Goal: Use online tool/utility: Utilize a website feature to perform a specific function

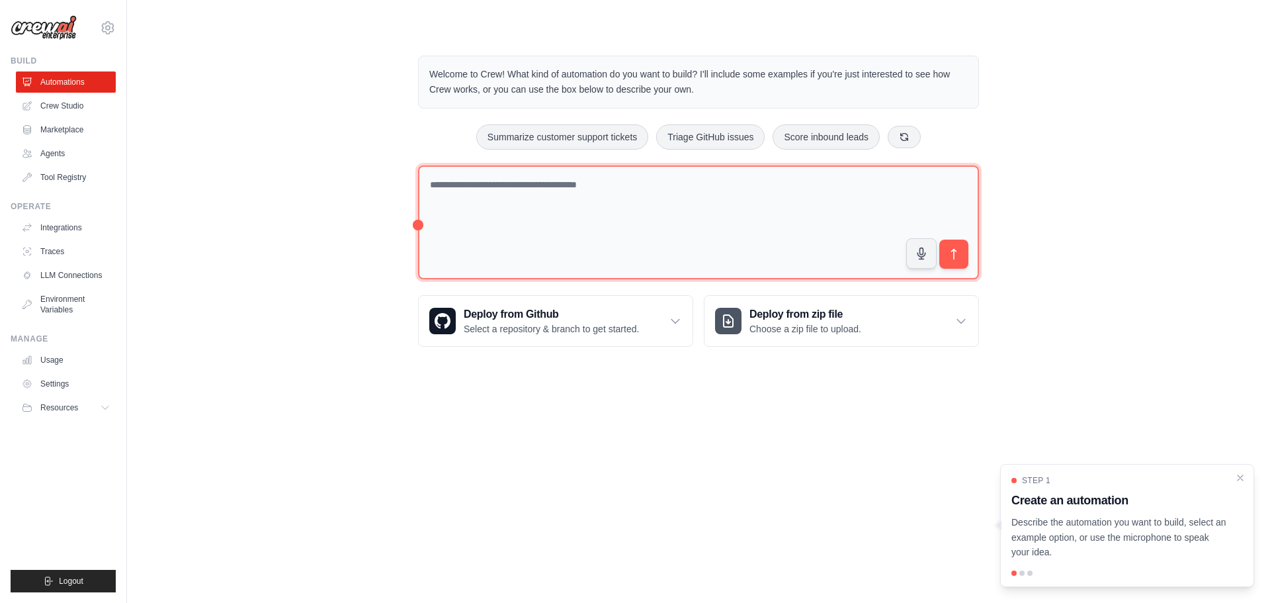
click at [529, 183] on textarea at bounding box center [698, 222] width 561 height 114
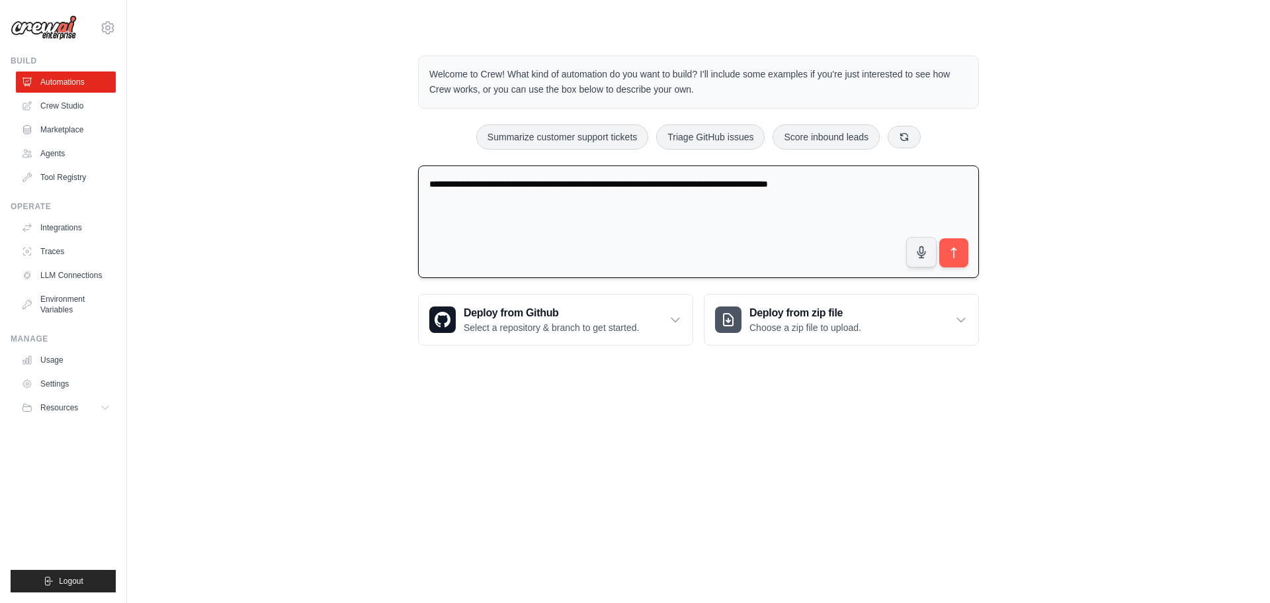
type textarea "**********"
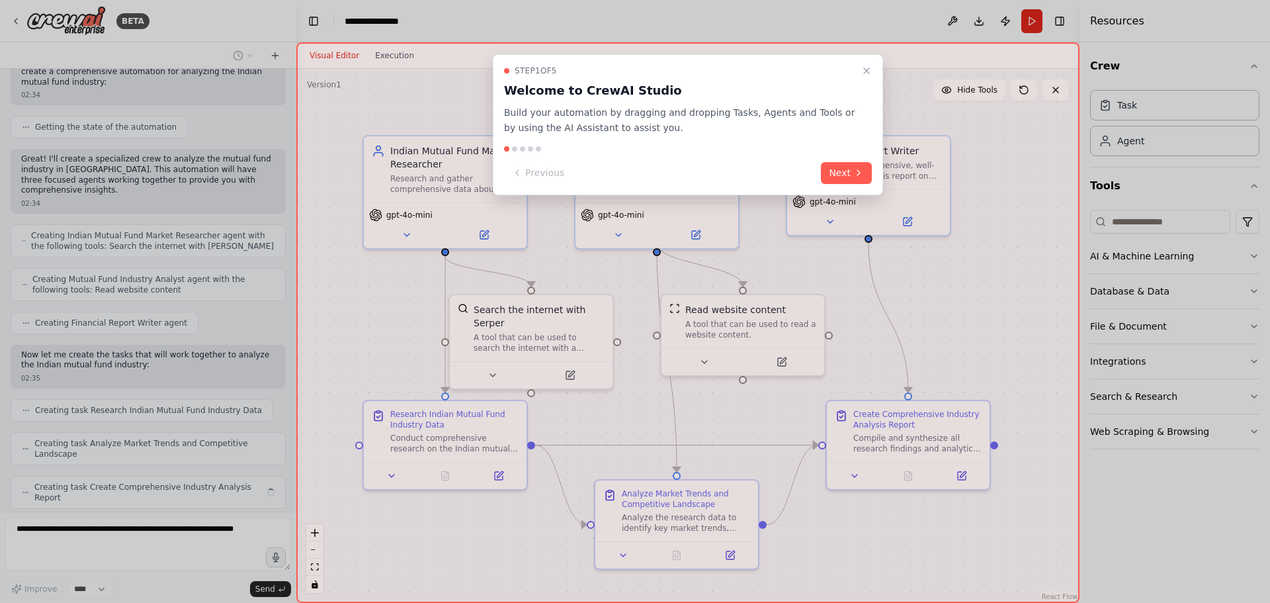
scroll to position [325, 0]
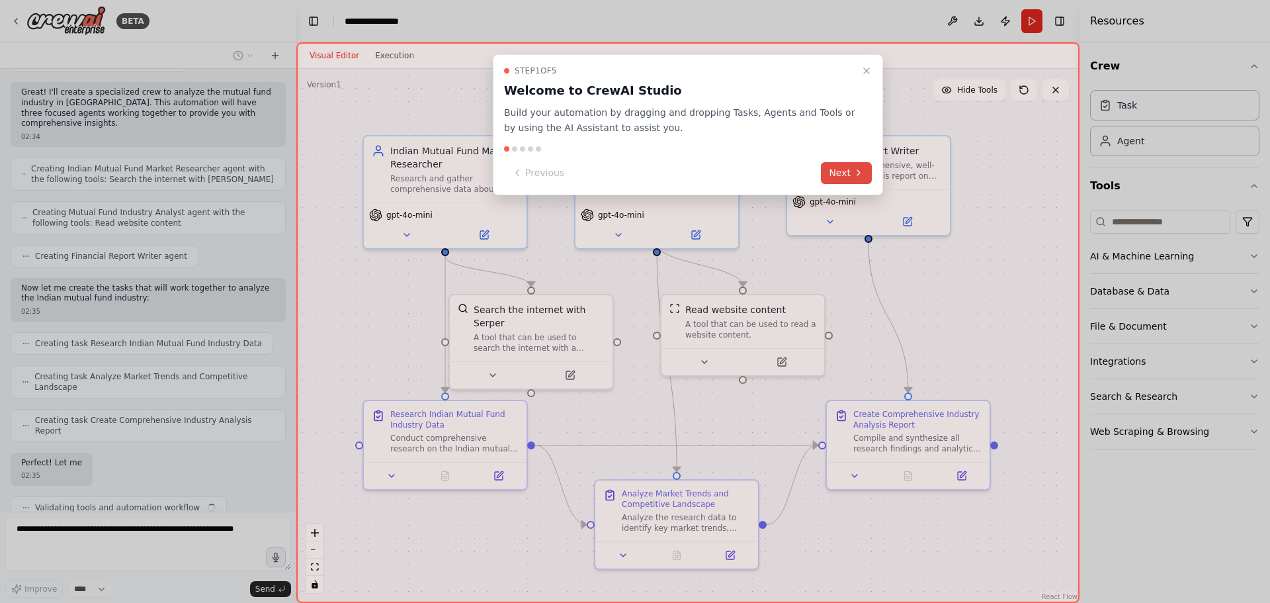
click at [849, 175] on button "Next" at bounding box center [846, 173] width 51 height 22
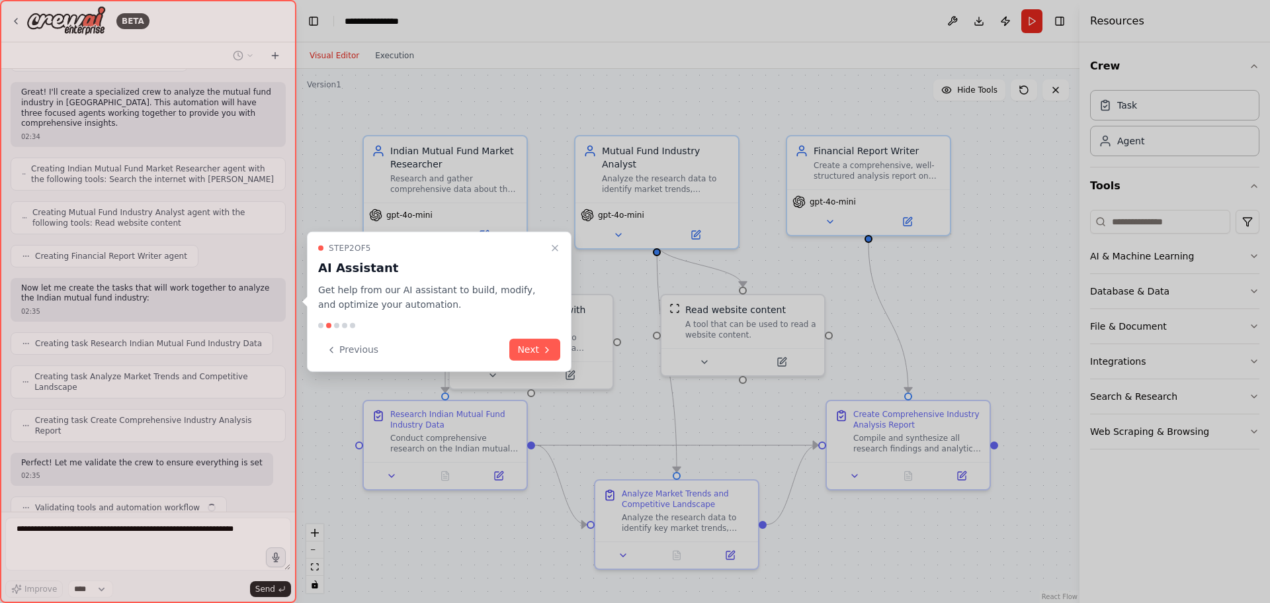
scroll to position [412, 0]
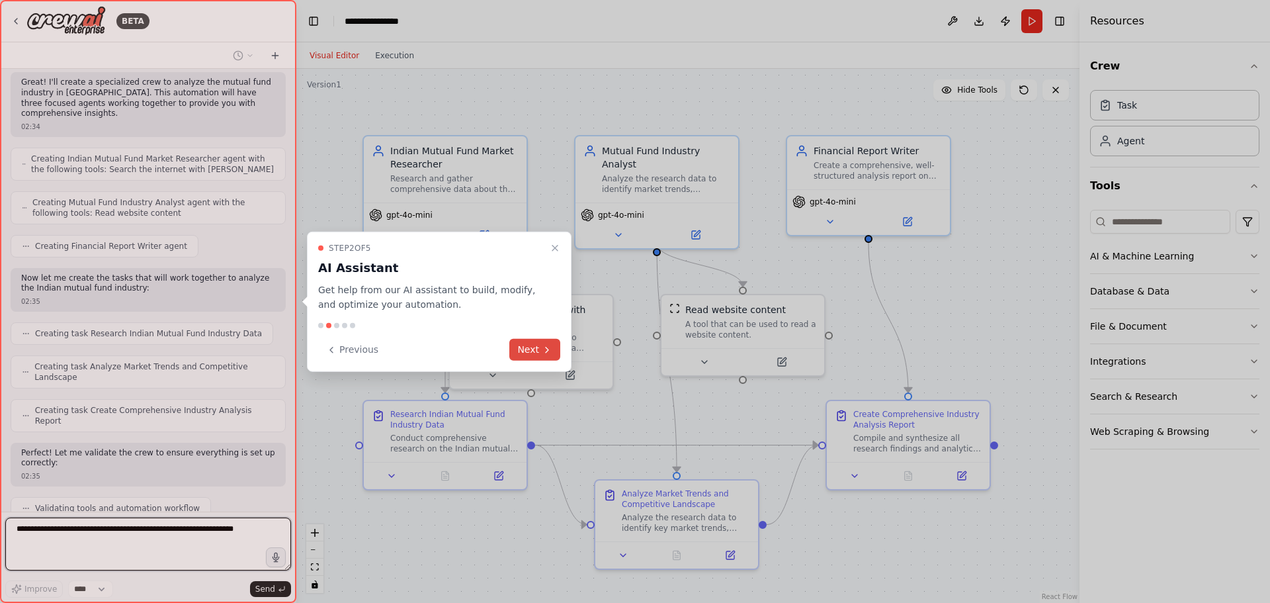
click at [544, 349] on icon at bounding box center [547, 349] width 11 height 11
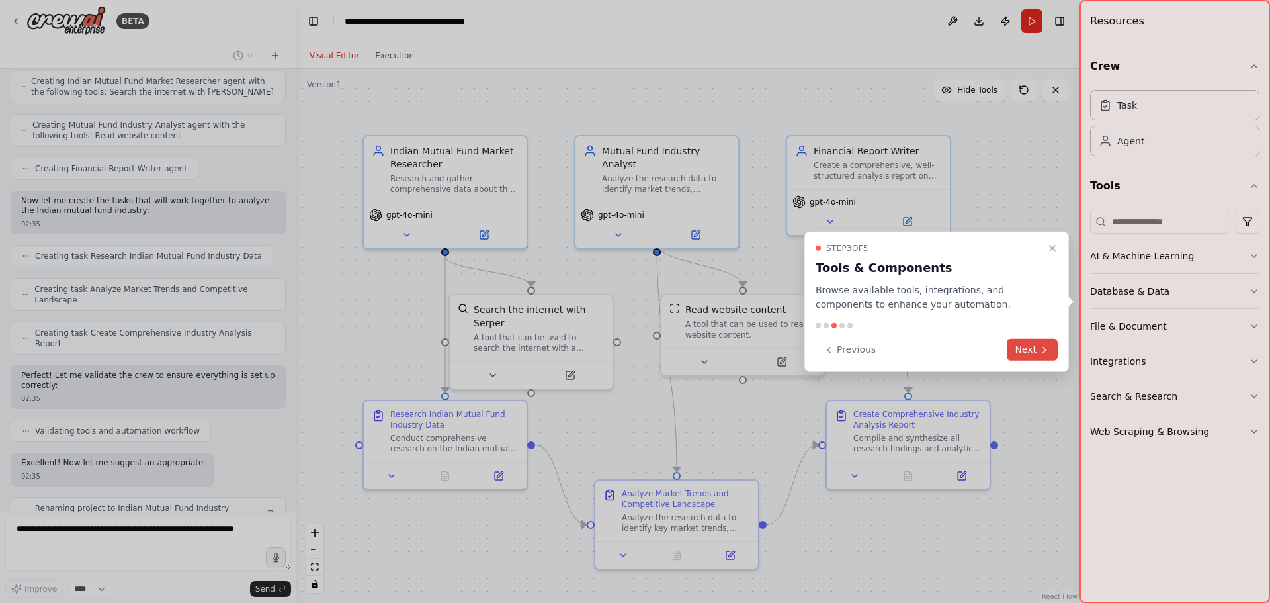
scroll to position [499, 0]
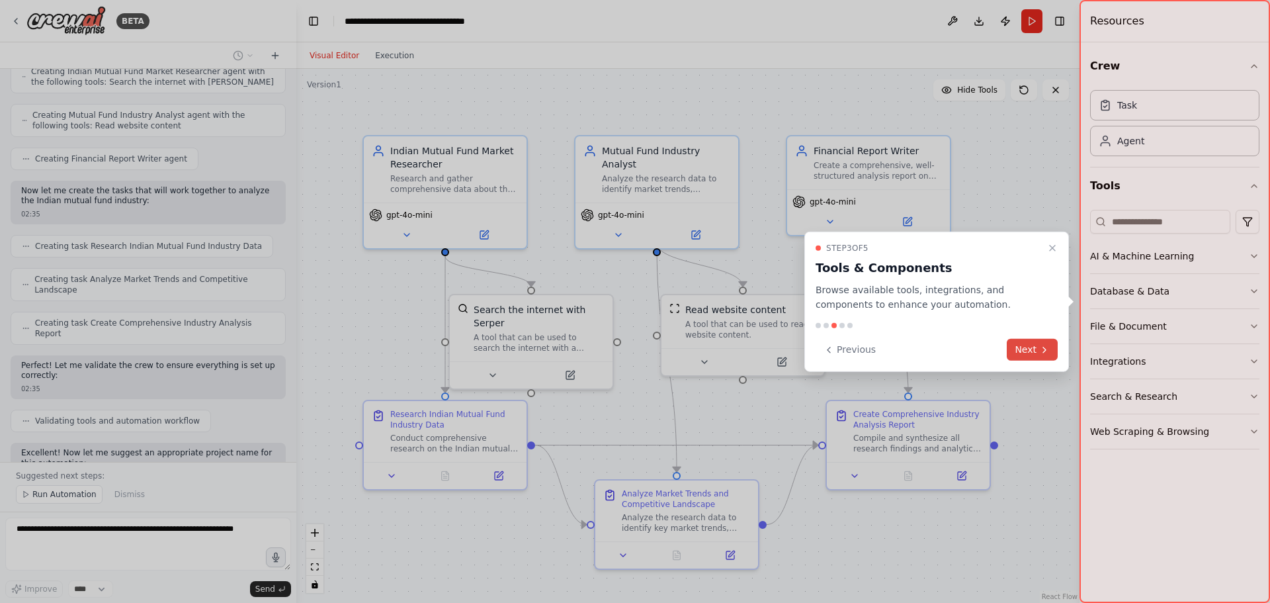
click at [1030, 353] on button "Next" at bounding box center [1032, 350] width 51 height 22
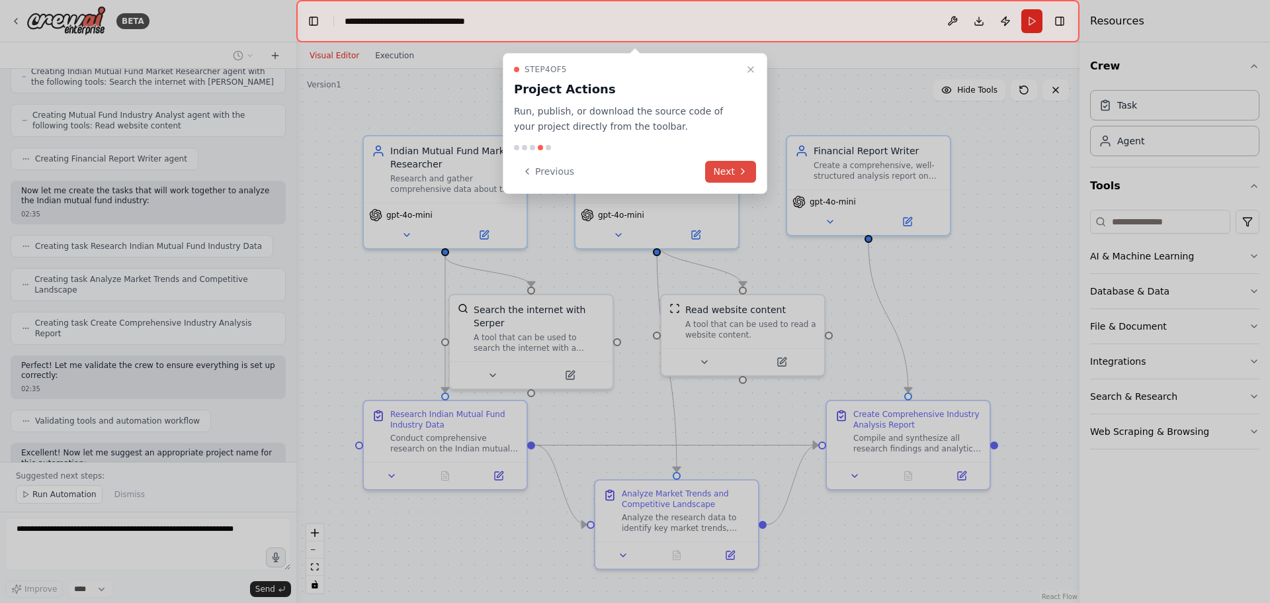
click at [732, 176] on button "Next" at bounding box center [730, 172] width 51 height 22
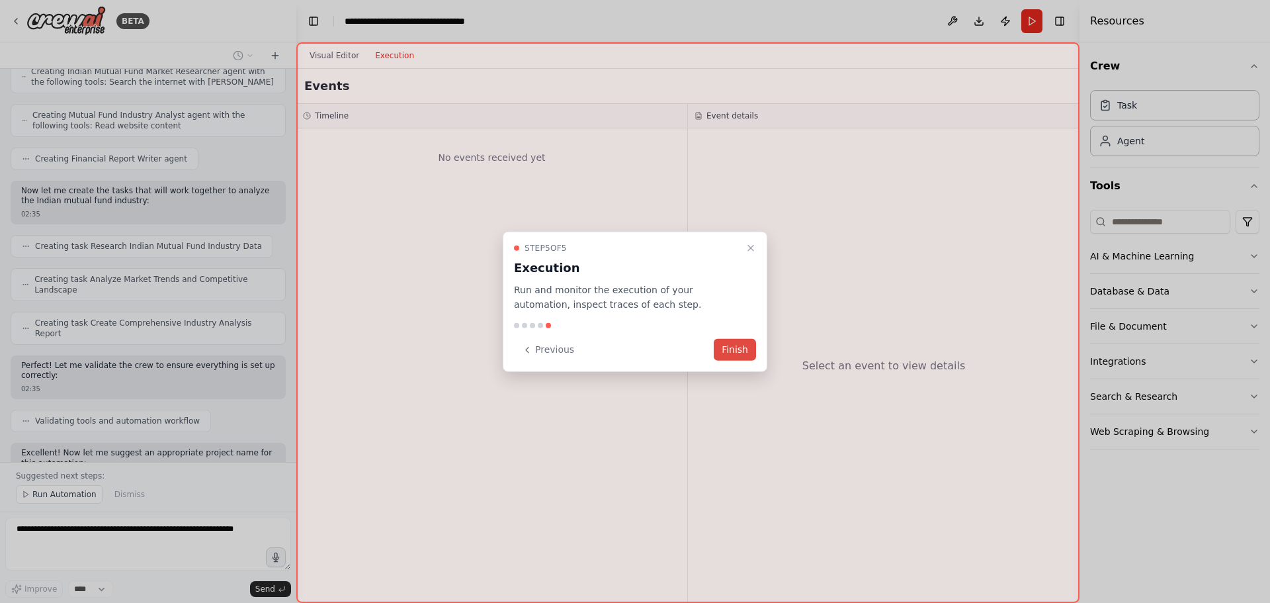
click at [737, 349] on button "Finish" at bounding box center [735, 350] width 42 height 22
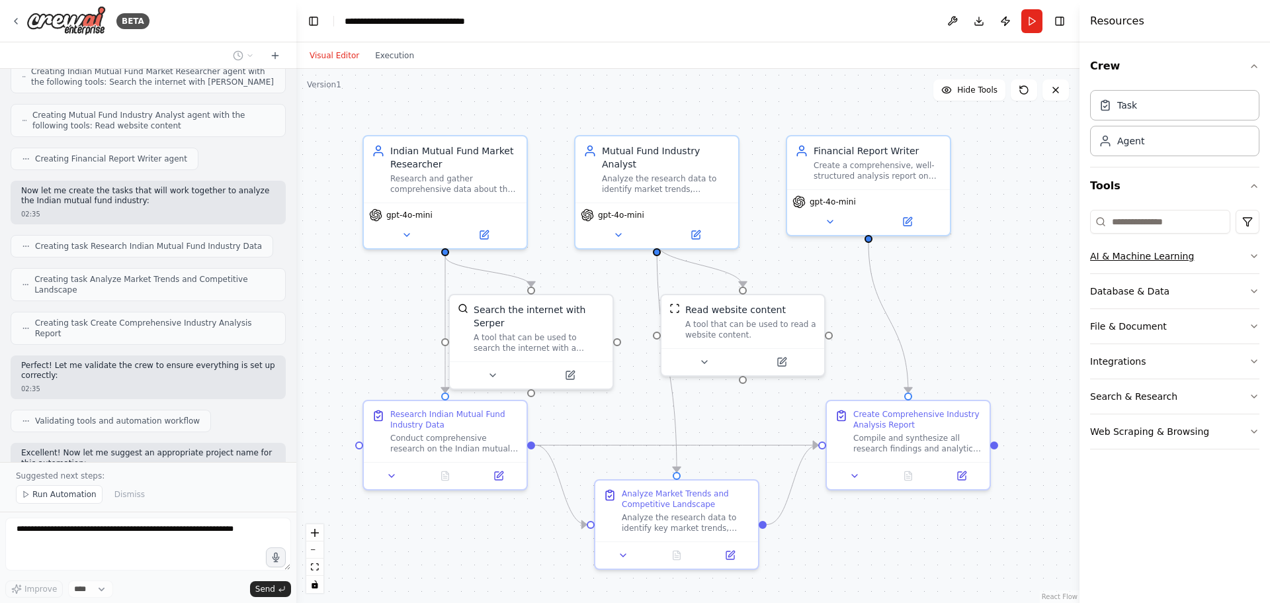
click at [1253, 261] on icon "button" at bounding box center [1254, 256] width 11 height 11
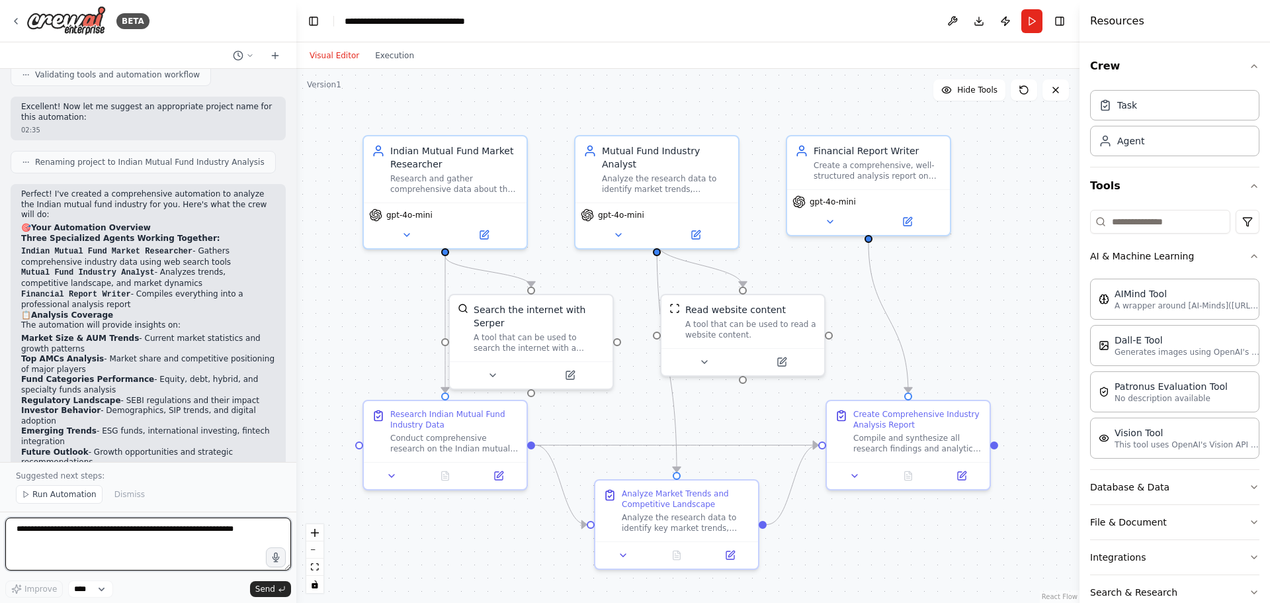
scroll to position [889, 0]
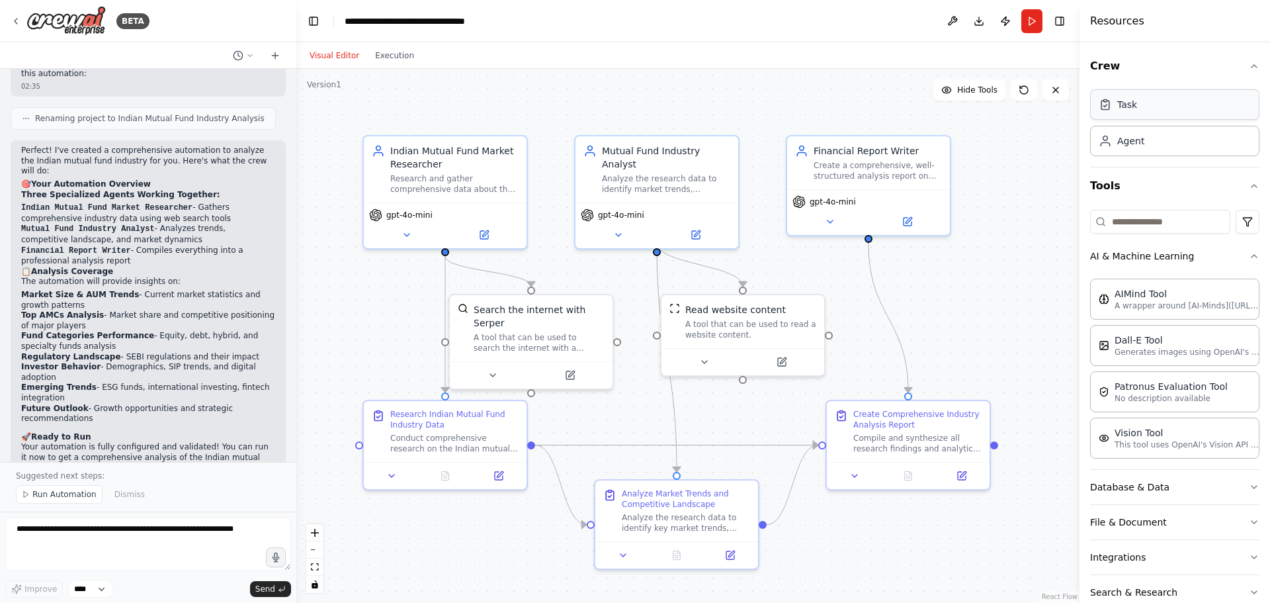
click at [1171, 117] on div "Task" at bounding box center [1174, 104] width 169 height 30
click at [952, 92] on icon at bounding box center [946, 90] width 11 height 11
click at [955, 92] on button "Show Tools" at bounding box center [967, 89] width 75 height 21
click at [1236, 218] on html "BETA I want to analyze the mutual fund industry in [GEOGRAPHIC_DATA] so how you…" at bounding box center [635, 301] width 1270 height 603
click at [1172, 219] on html "BETA I want to analyze the mutual fund industry in [GEOGRAPHIC_DATA] so how you…" at bounding box center [635, 301] width 1270 height 603
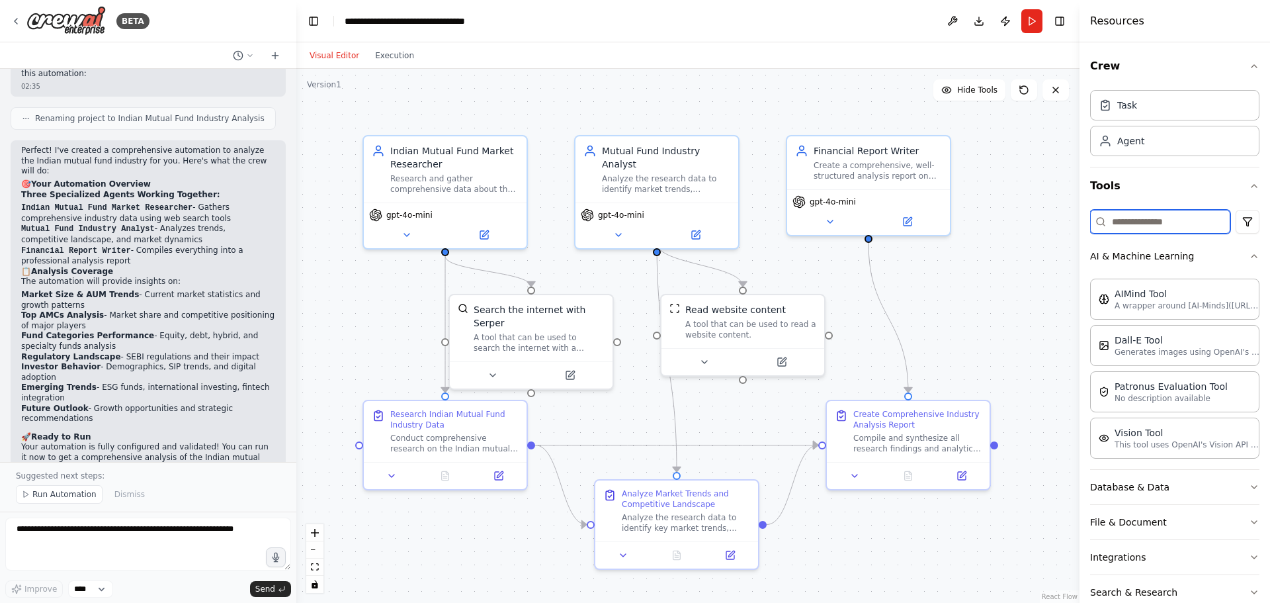
click at [1172, 219] on input at bounding box center [1160, 222] width 140 height 24
click at [69, 495] on span "Run Automation" at bounding box center [64, 494] width 64 height 11
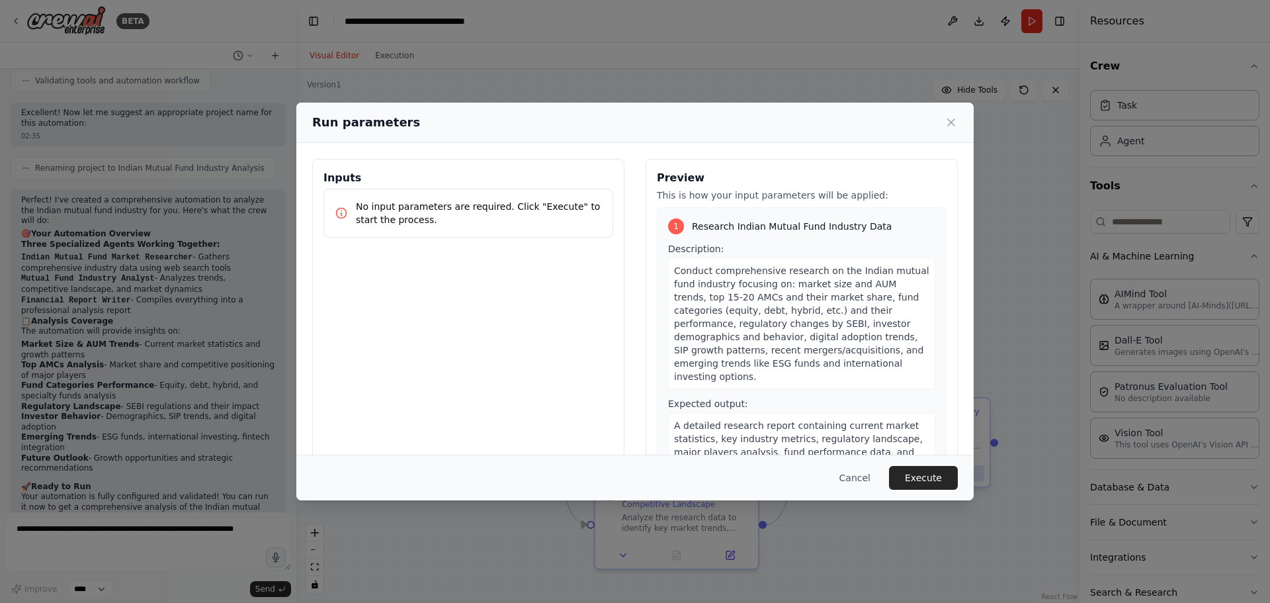
click at [942, 480] on button "Execute" at bounding box center [923, 478] width 69 height 24
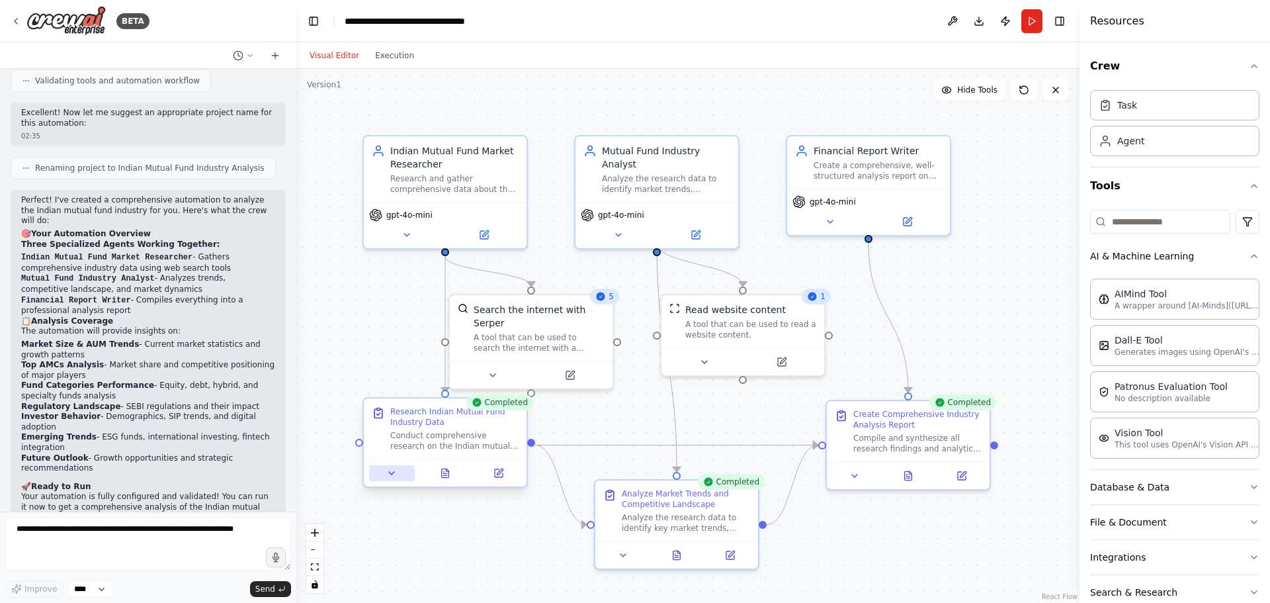
click at [387, 476] on icon at bounding box center [391, 473] width 11 height 11
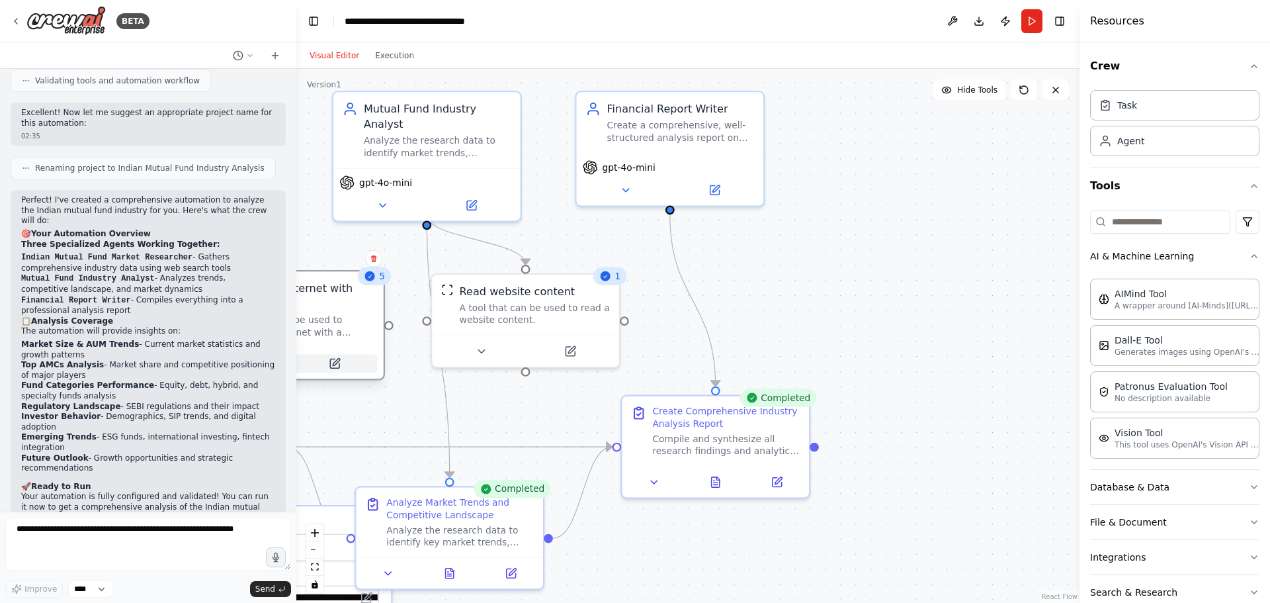
drag, startPoint x: 367, startPoint y: 347, endPoint x: 384, endPoint y: 351, distance: 17.0
click at [384, 351] on div "Search the internet with Serper A tool that can be used to search the internet …" at bounding box center [290, 325] width 190 height 110
click at [1032, 21] on button "Run" at bounding box center [1031, 21] width 21 height 24
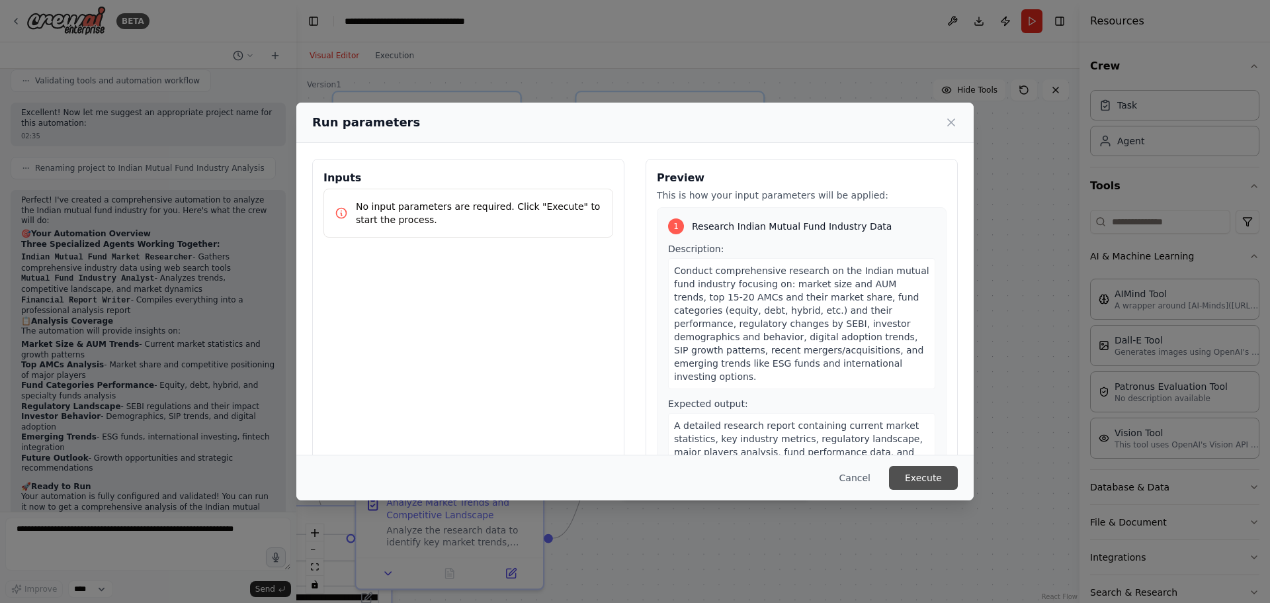
click at [917, 479] on button "Execute" at bounding box center [923, 478] width 69 height 24
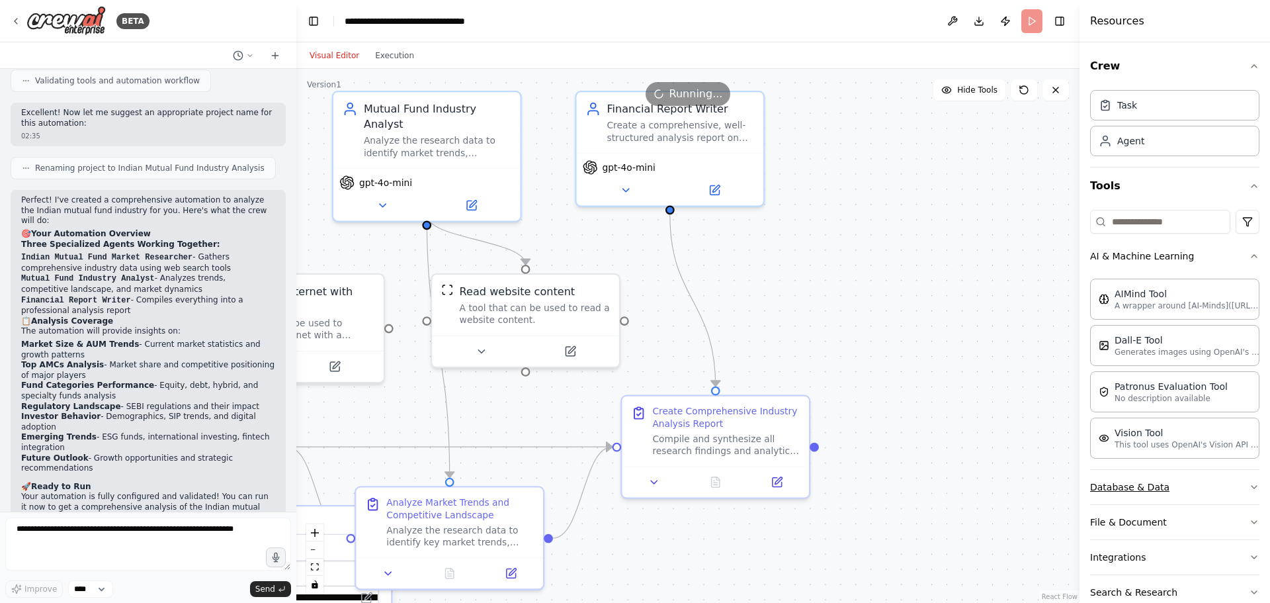
click at [1249, 486] on icon "button" at bounding box center [1254, 487] width 11 height 11
click at [100, 588] on select "****" at bounding box center [90, 588] width 45 height 17
click at [191, 559] on div "02:35" at bounding box center [148, 564] width 254 height 10
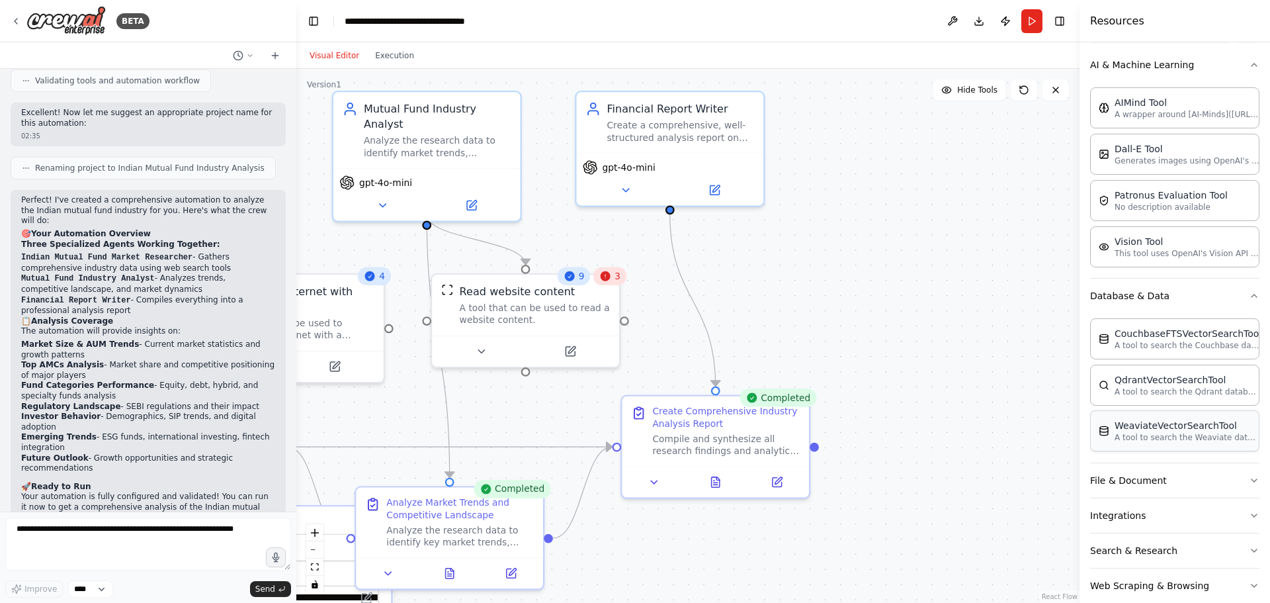
scroll to position [213, 0]
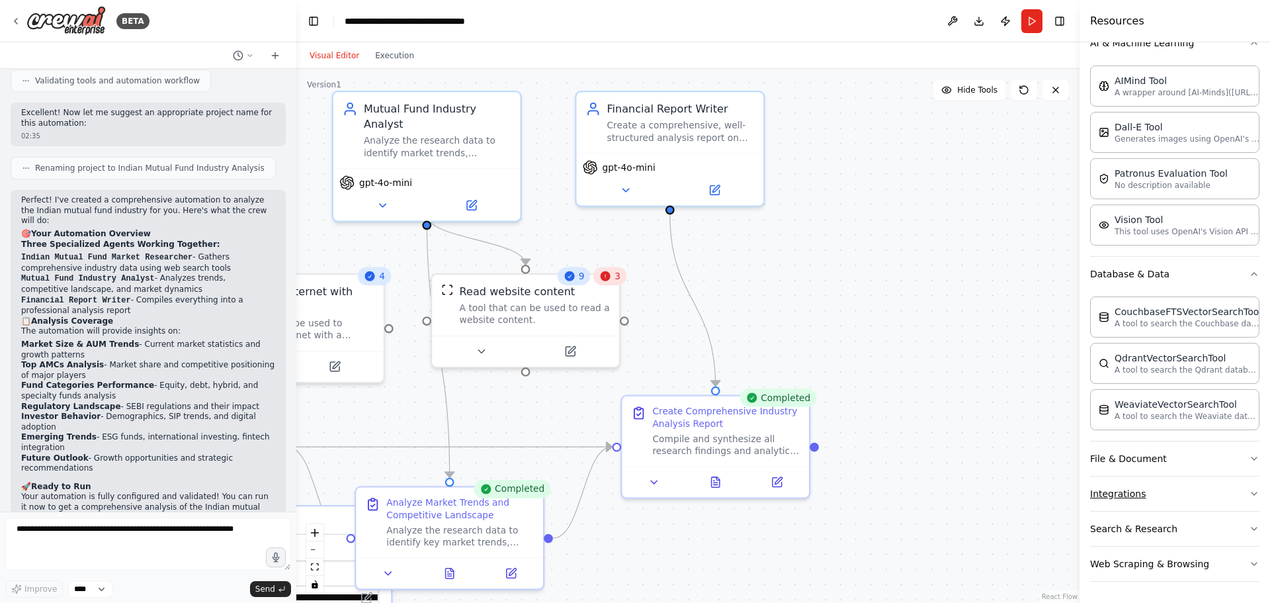
click at [1177, 501] on button "Integrations" at bounding box center [1174, 493] width 169 height 34
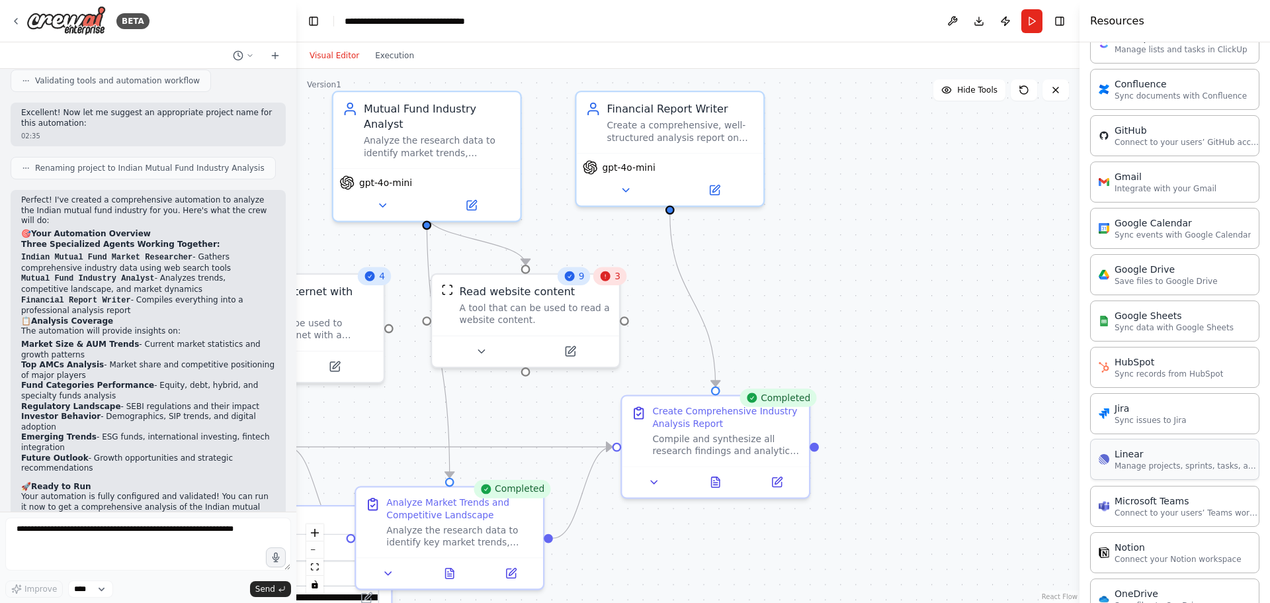
scroll to position [808, 0]
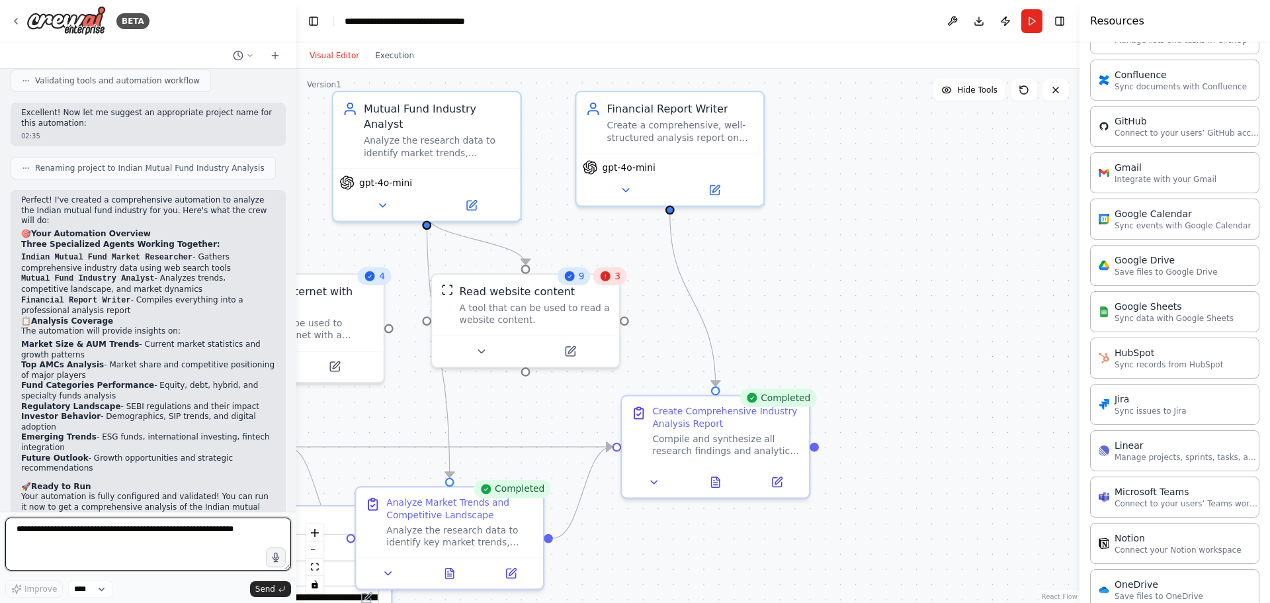
click at [90, 533] on textarea at bounding box center [148, 543] width 286 height 53
click at [108, 538] on textarea at bounding box center [148, 543] width 286 height 53
type textarea "**********"
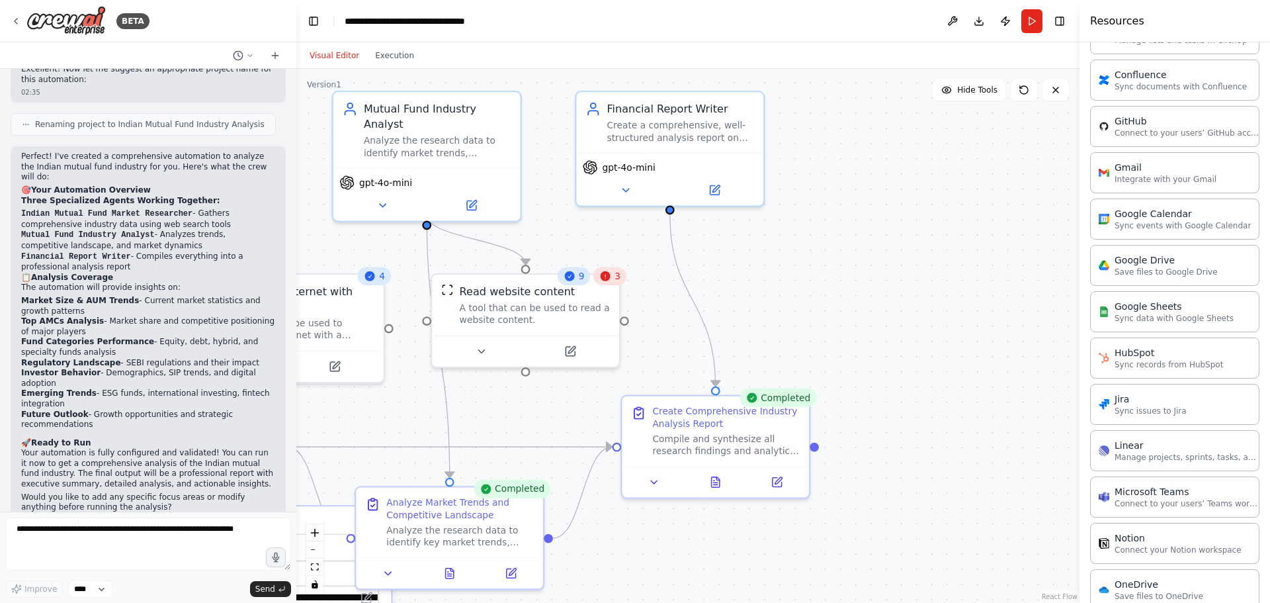
scroll to position [918, 0]
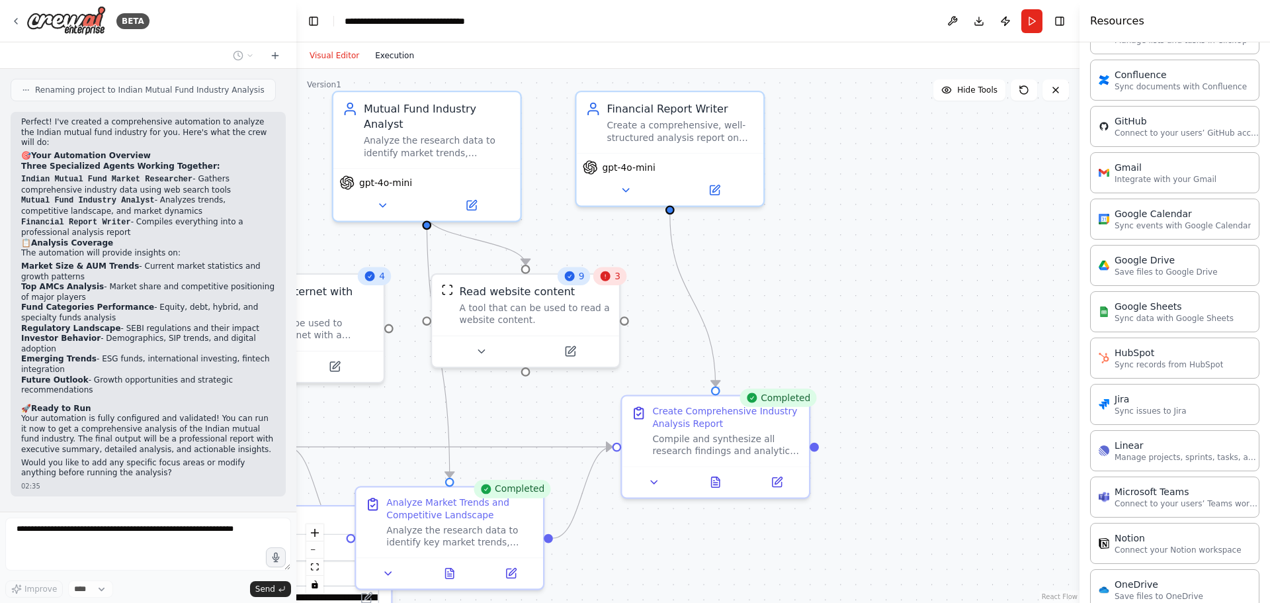
click at [396, 56] on button "Execution" at bounding box center [394, 56] width 55 height 16
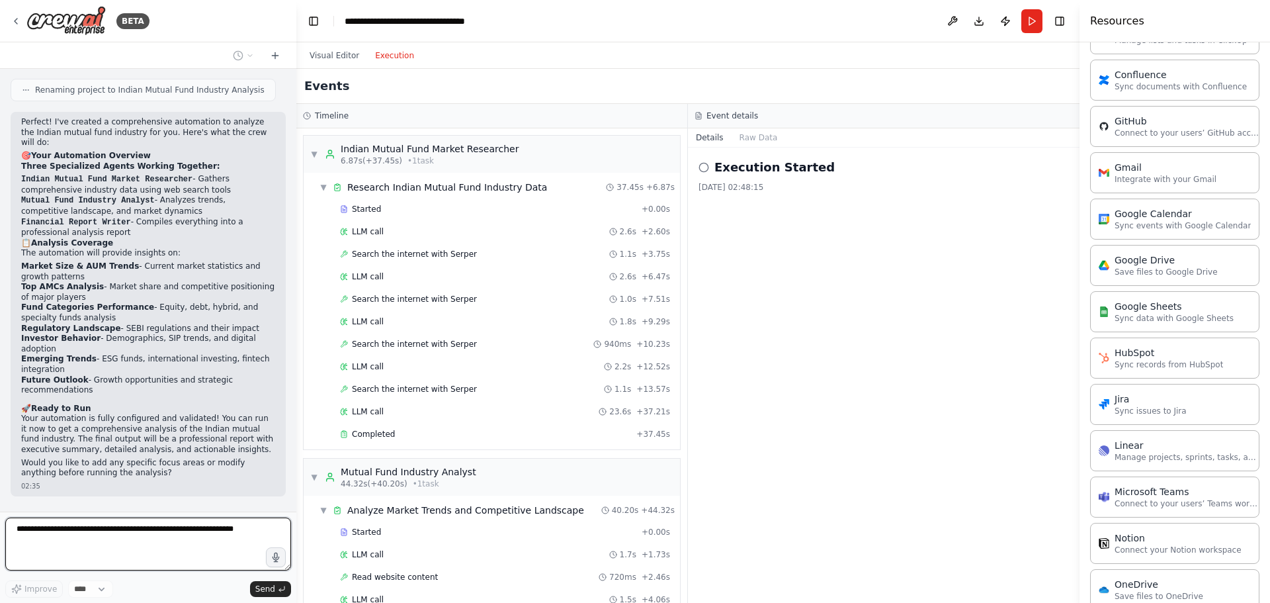
click at [706, 167] on icon at bounding box center [704, 167] width 11 height 11
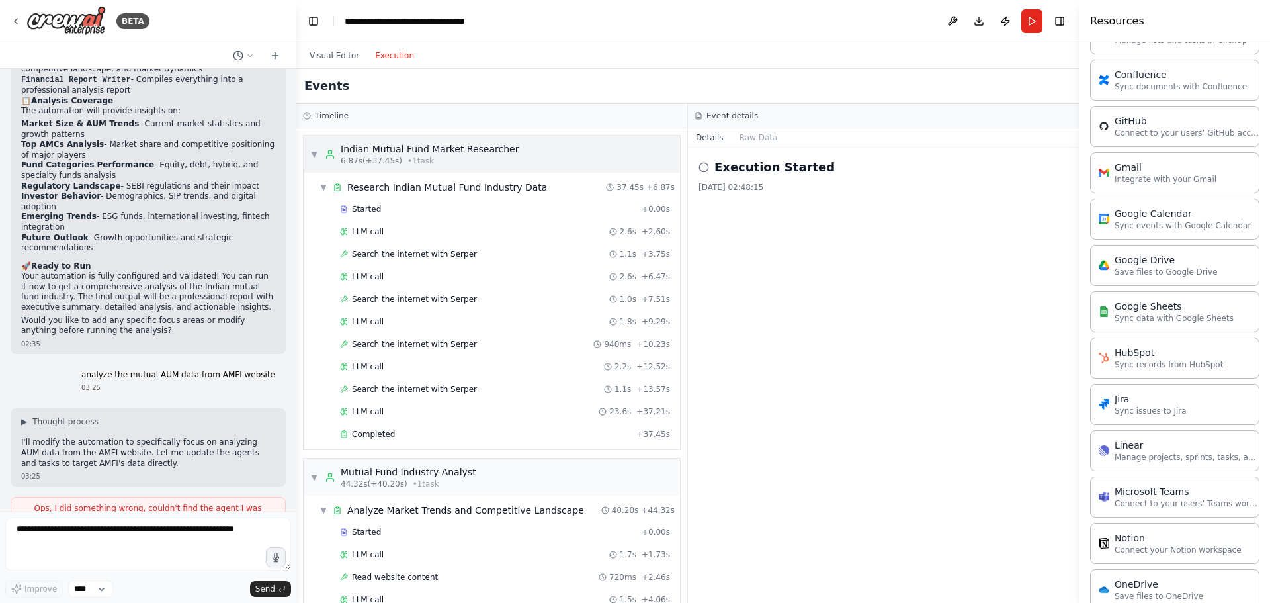
scroll to position [1127, 0]
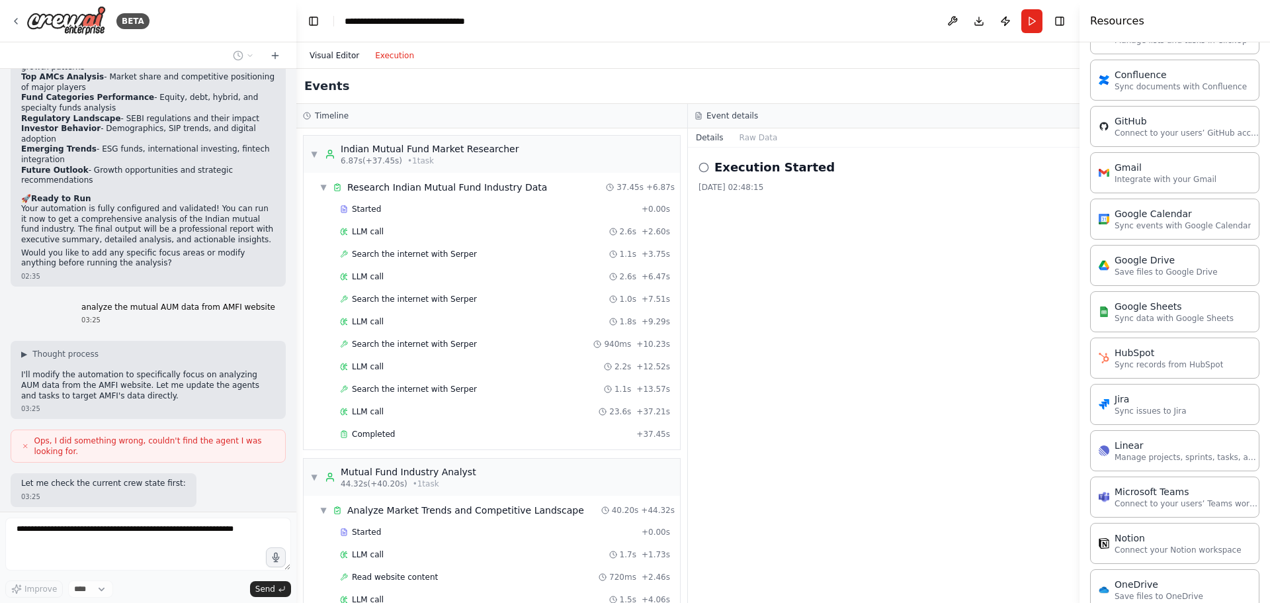
click at [327, 51] on button "Visual Editor" at bounding box center [334, 56] width 65 height 16
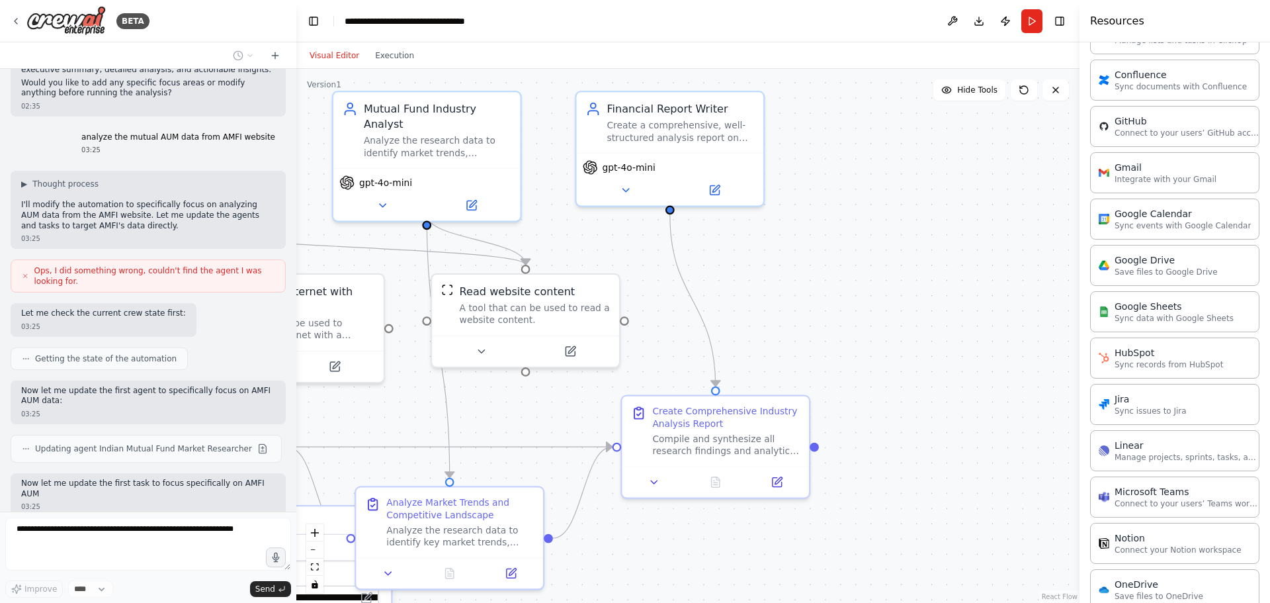
scroll to position [1307, 0]
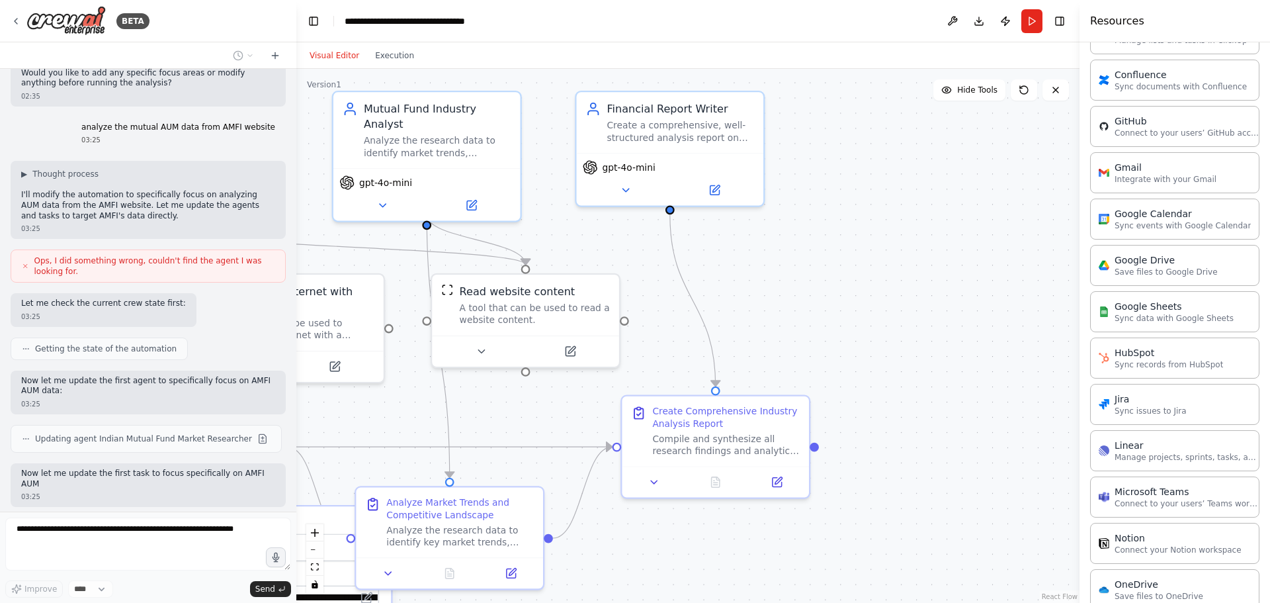
type input "**********"
type textarea "**********"
